Goal: Check status: Check status

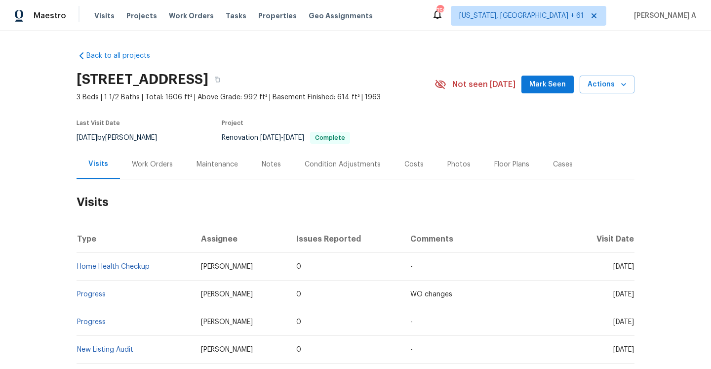
click at [155, 171] on div "Work Orders" at bounding box center [152, 164] width 65 height 29
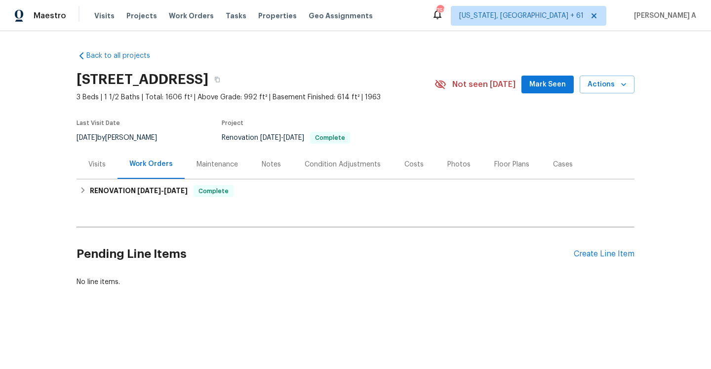
click at [110, 172] on div "Visits" at bounding box center [97, 164] width 41 height 29
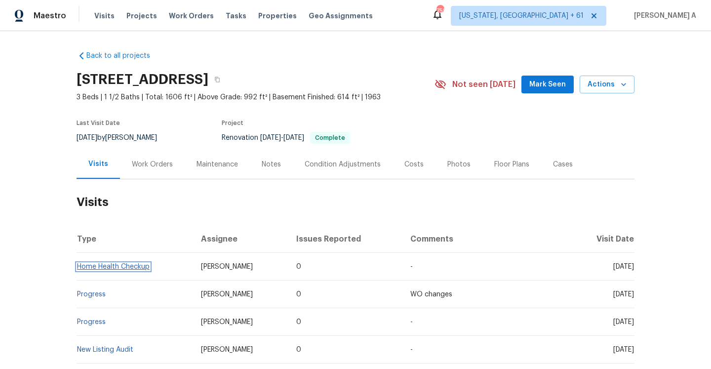
click at [147, 266] on link "Home Health Checkup" at bounding box center [113, 266] width 73 height 7
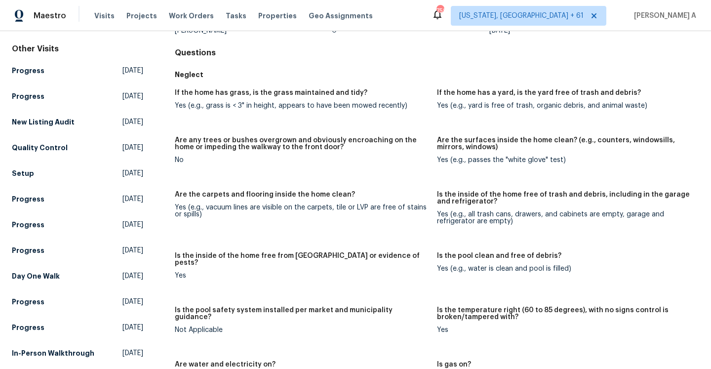
scroll to position [86, 0]
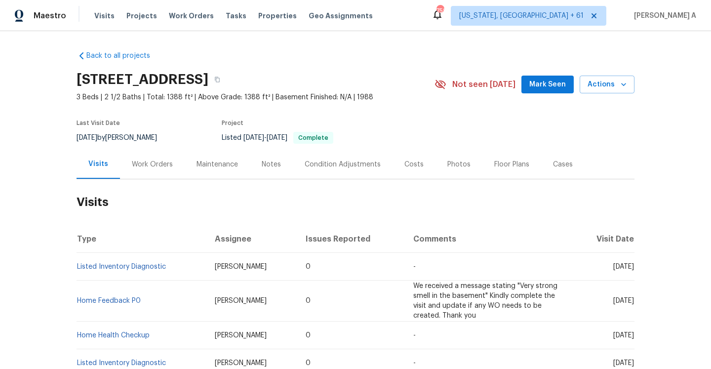
click at [164, 158] on div "Work Orders" at bounding box center [152, 164] width 65 height 29
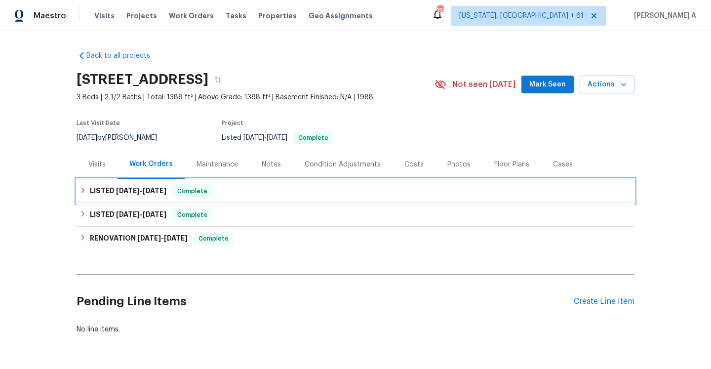
click at [115, 185] on h6 "LISTED 9/19/25 - 9/25/25" at bounding box center [128, 191] width 77 height 12
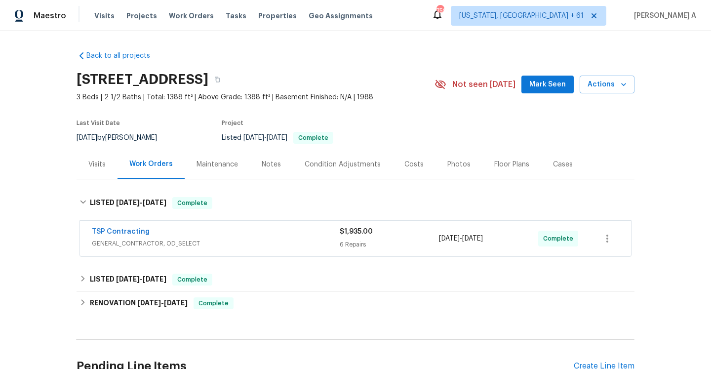
click at [165, 242] on span "GENERAL_CONTRACTOR, OD_SELECT" at bounding box center [216, 244] width 248 height 10
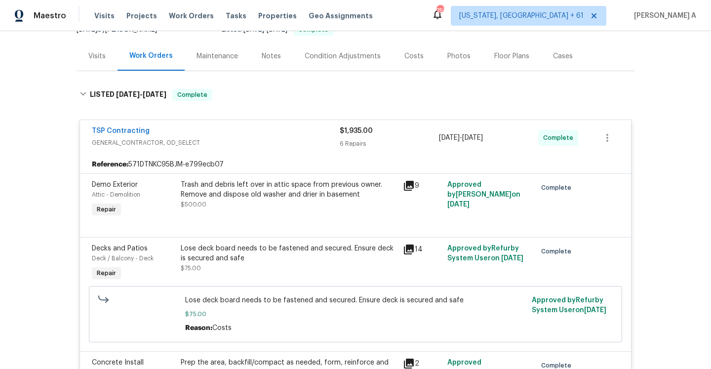
scroll to position [36, 0]
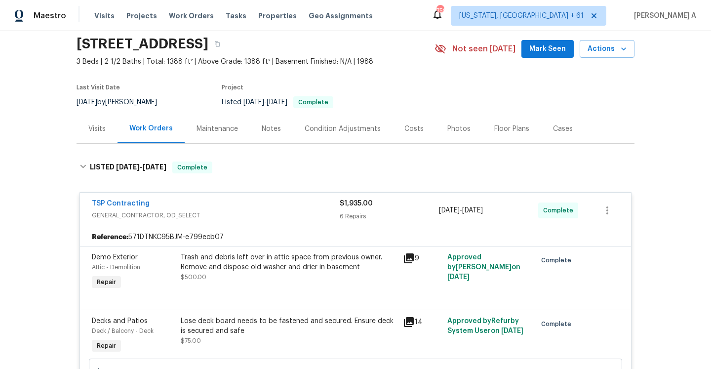
click at [214, 211] on span "GENERAL_CONTRACTOR, OD_SELECT" at bounding box center [216, 215] width 248 height 10
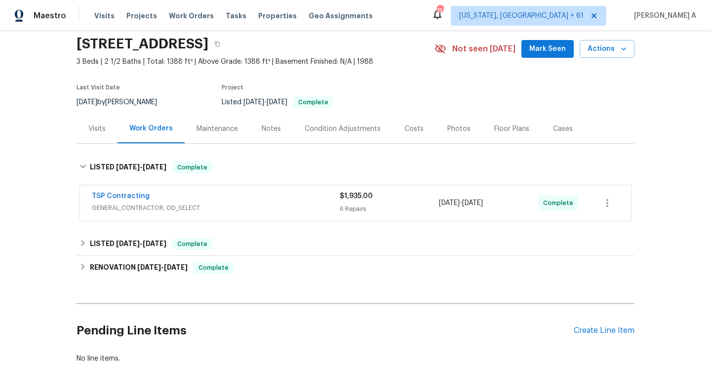
click at [196, 202] on div "TSP Contracting" at bounding box center [216, 197] width 248 height 12
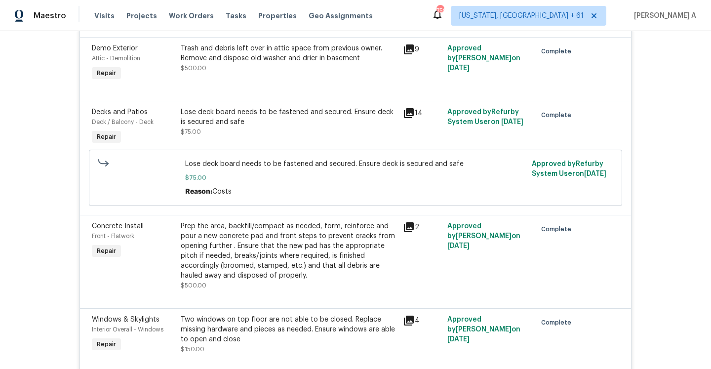
scroll to position [0, 0]
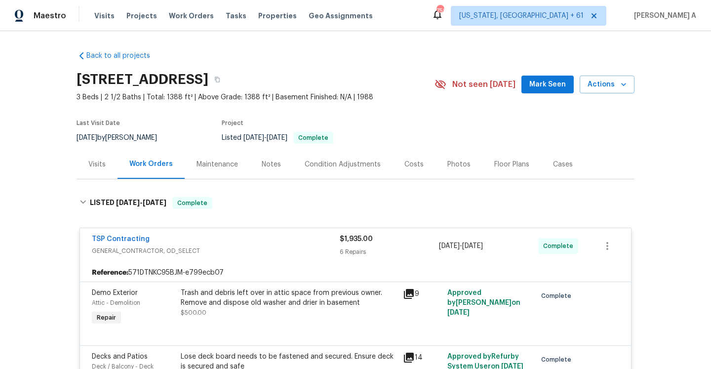
click at [210, 235] on div "TSP Contracting" at bounding box center [216, 240] width 248 height 12
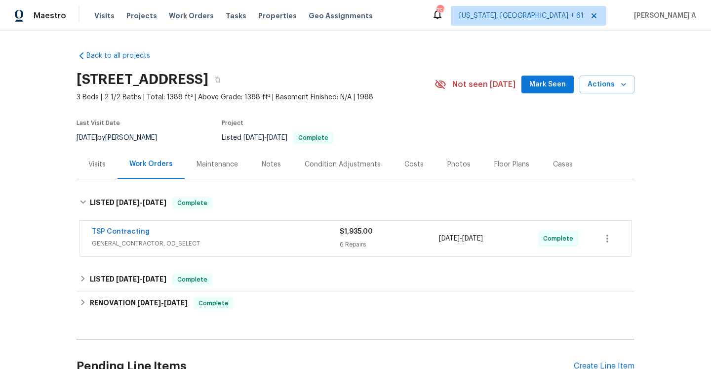
click at [101, 169] on div "Visits" at bounding box center [97, 164] width 41 height 29
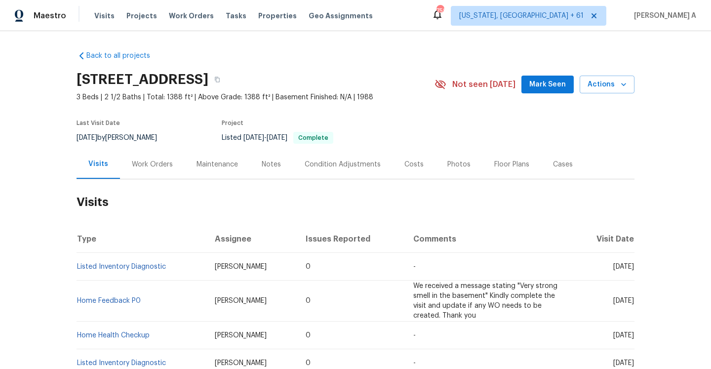
click at [136, 167] on div "Work Orders" at bounding box center [152, 165] width 41 height 10
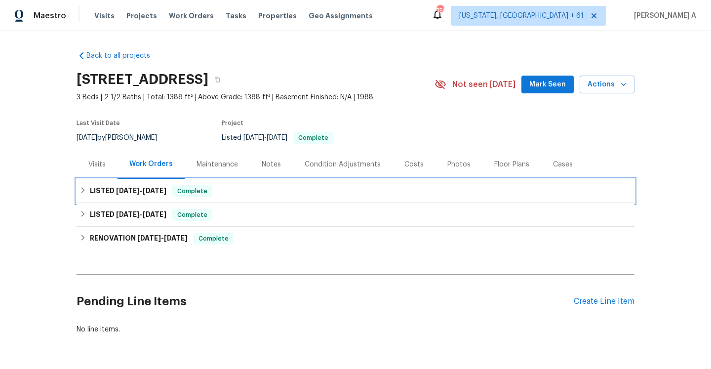
click at [128, 184] on div "LISTED 9/19/25 - 9/25/25 Complete" at bounding box center [356, 191] width 558 height 24
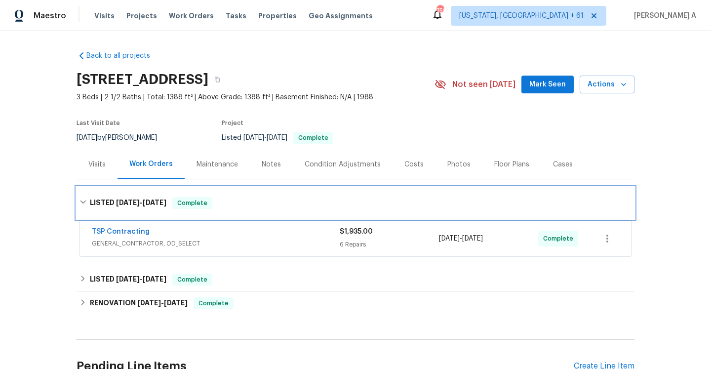
click at [147, 202] on span "9/25/25" at bounding box center [155, 202] width 24 height 7
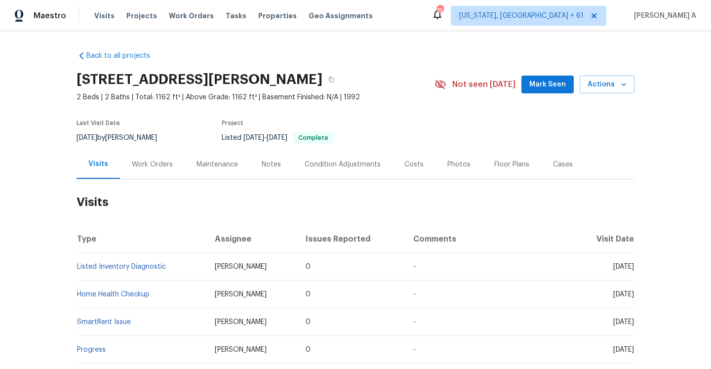
click at [160, 169] on div "Work Orders" at bounding box center [152, 165] width 41 height 10
